Goal: Task Accomplishment & Management: Use online tool/utility

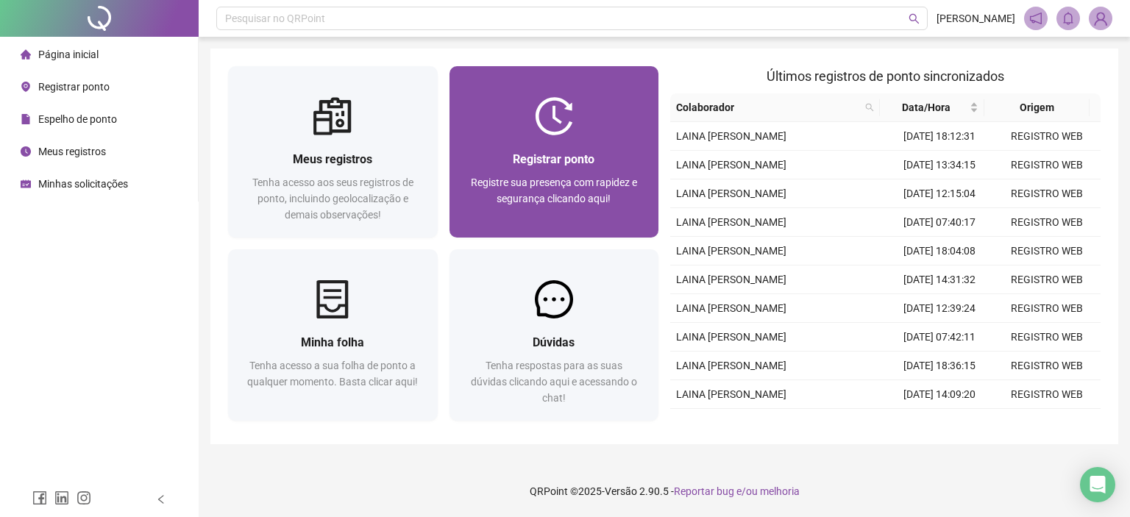
click at [645, 154] on div "Registrar ponto Registre sua presença com rapidez e segurança clicando aqui!" at bounding box center [555, 186] width 210 height 102
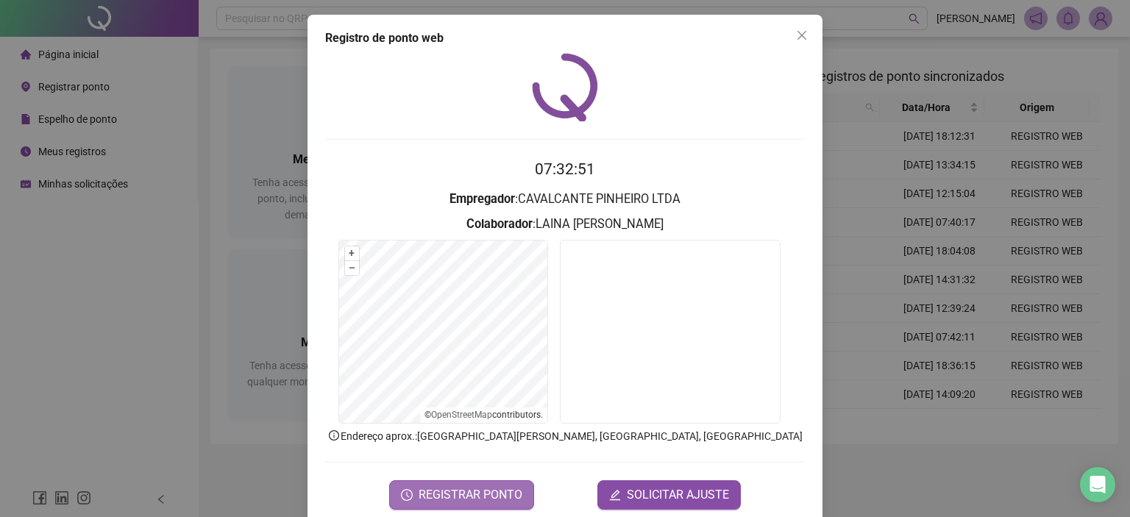
click at [457, 494] on span "REGISTRAR PONTO" at bounding box center [471, 495] width 104 height 18
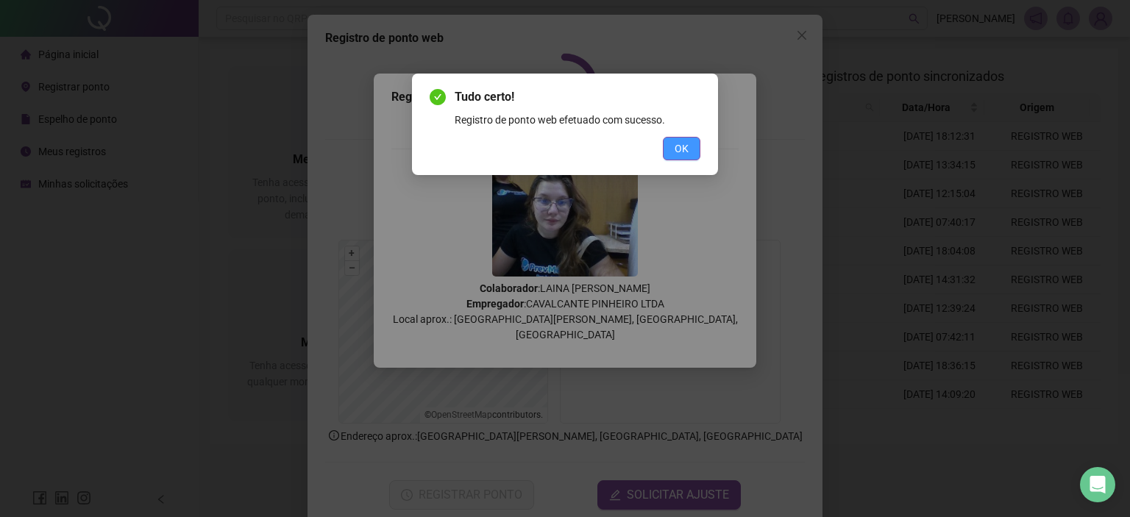
click at [694, 151] on button "OK" at bounding box center [682, 149] width 38 height 24
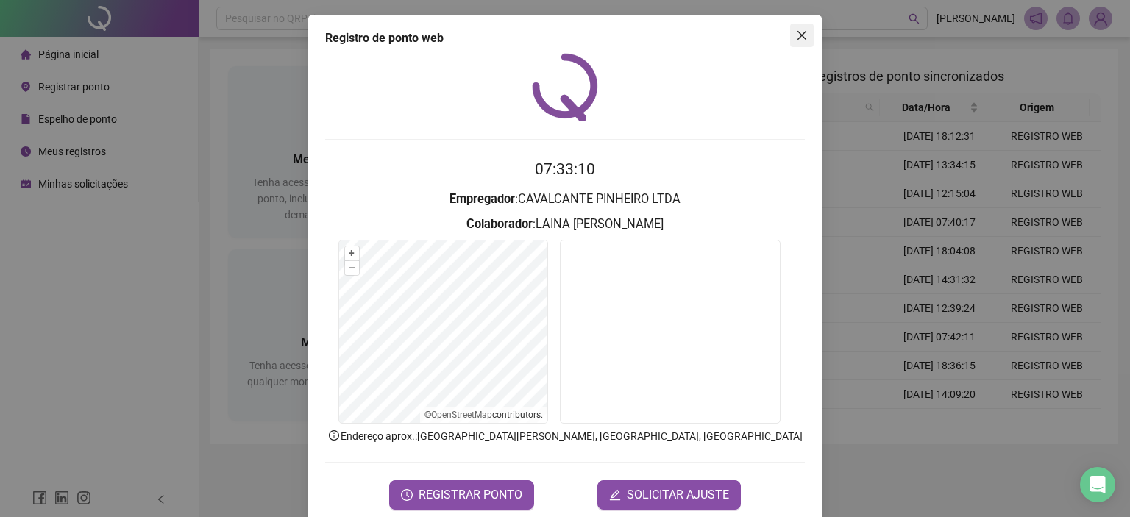
drag, startPoint x: 781, startPoint y: 38, endPoint x: 795, endPoint y: 40, distance: 14.2
click at [789, 40] on div "Registro de ponto web 07:33:10 Empregador : CAVALCANTE PINHEIRO LTDA Colaborado…" at bounding box center [565, 270] width 515 height 510
click at [797, 40] on icon "close" at bounding box center [802, 35] width 12 height 12
